Goal: Check status

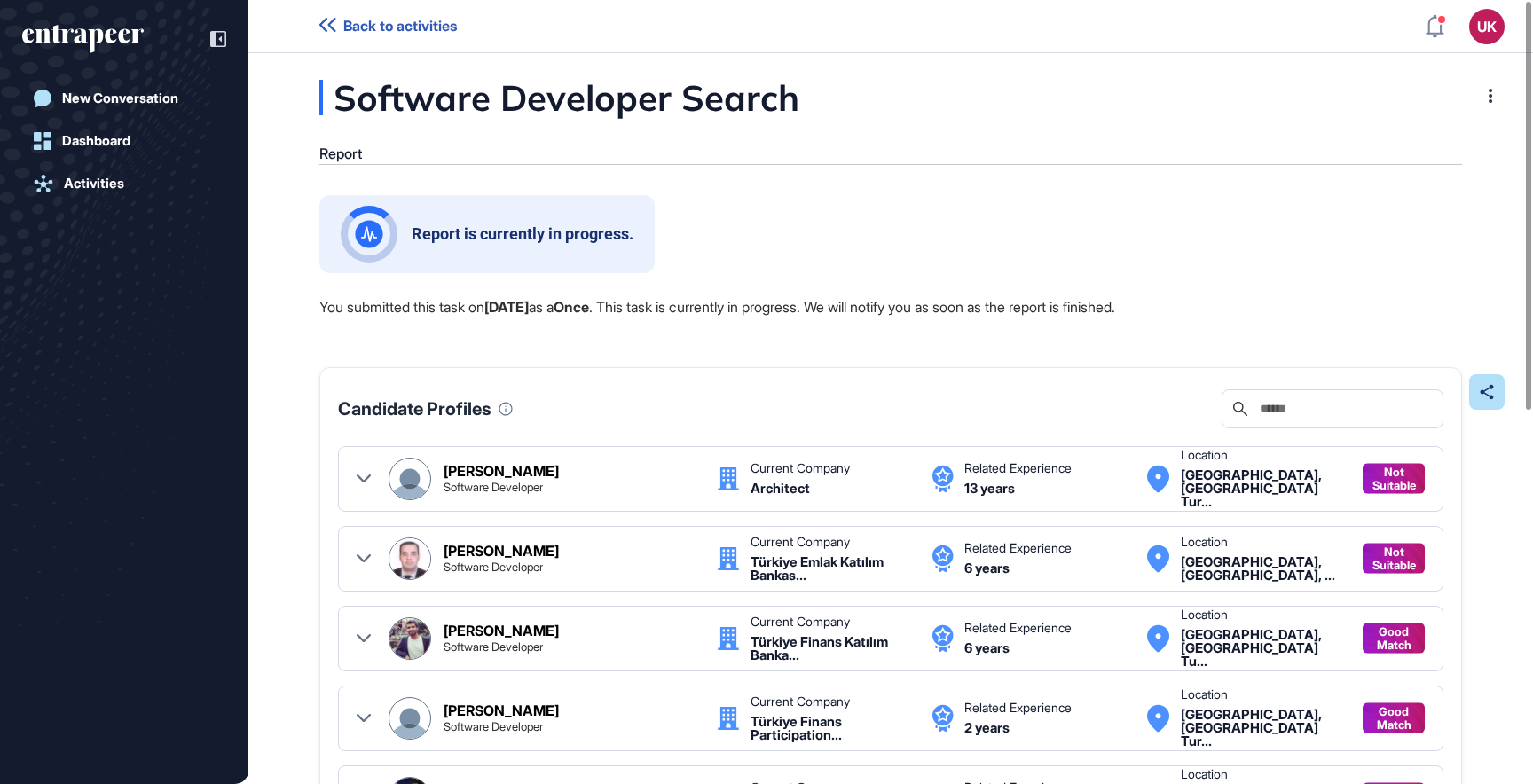
scroll to position [1, 1]
click at [424, 26] on span "Back to activities" at bounding box center [401, 26] width 114 height 17
click at [99, 185] on div "Activities" at bounding box center [94, 184] width 60 height 16
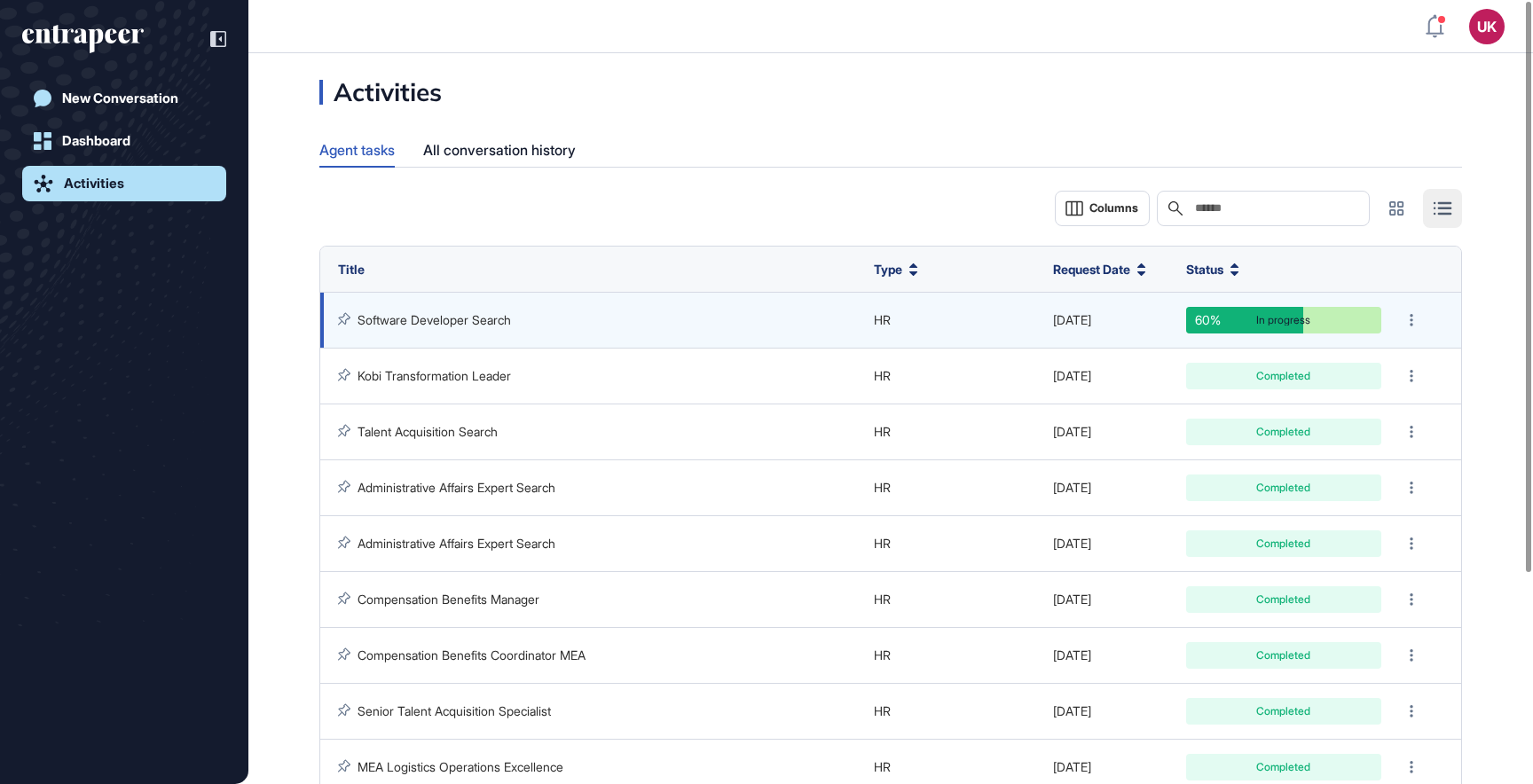
click at [421, 321] on link "Software Developer Search" at bounding box center [434, 319] width 153 height 15
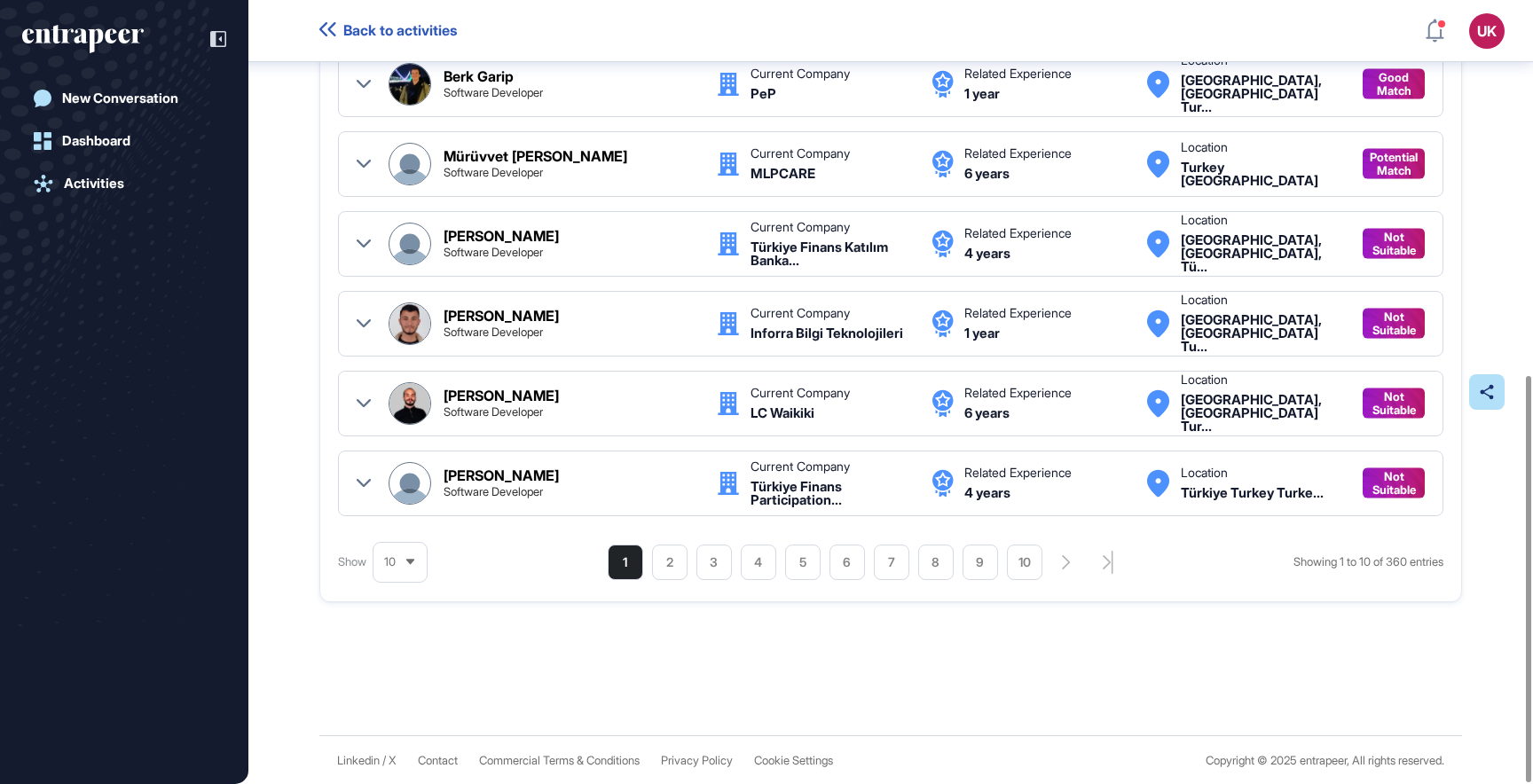
scroll to position [724, 0]
click at [933, 678] on div "Report is currently in progress. You submitted this task on [DATE] as a Once . …" at bounding box center [891, 94] width 1142 height 1228
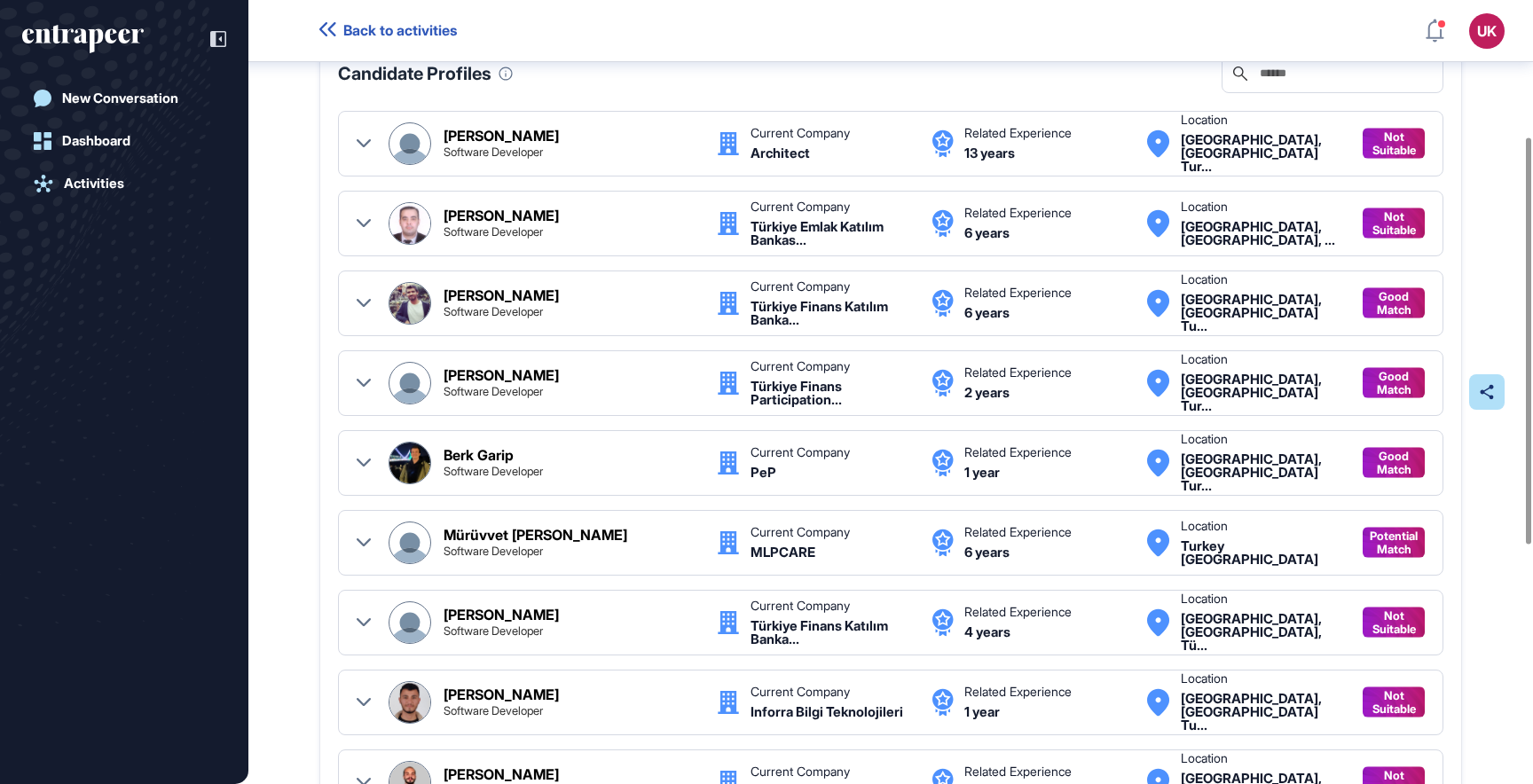
scroll to position [0, 0]
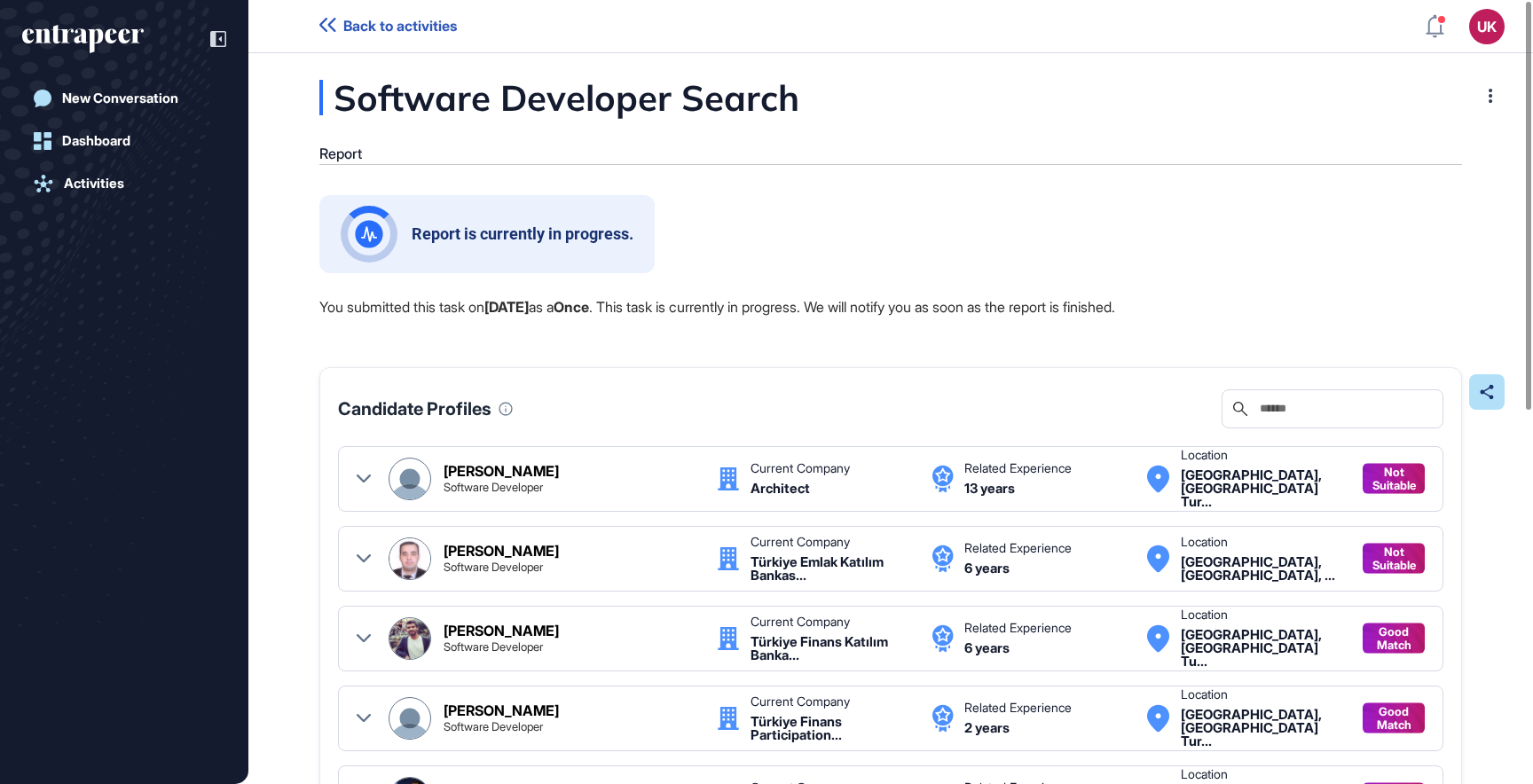
click at [437, 28] on span "Back to activities" at bounding box center [401, 26] width 114 height 17
